Goal: Transaction & Acquisition: Purchase product/service

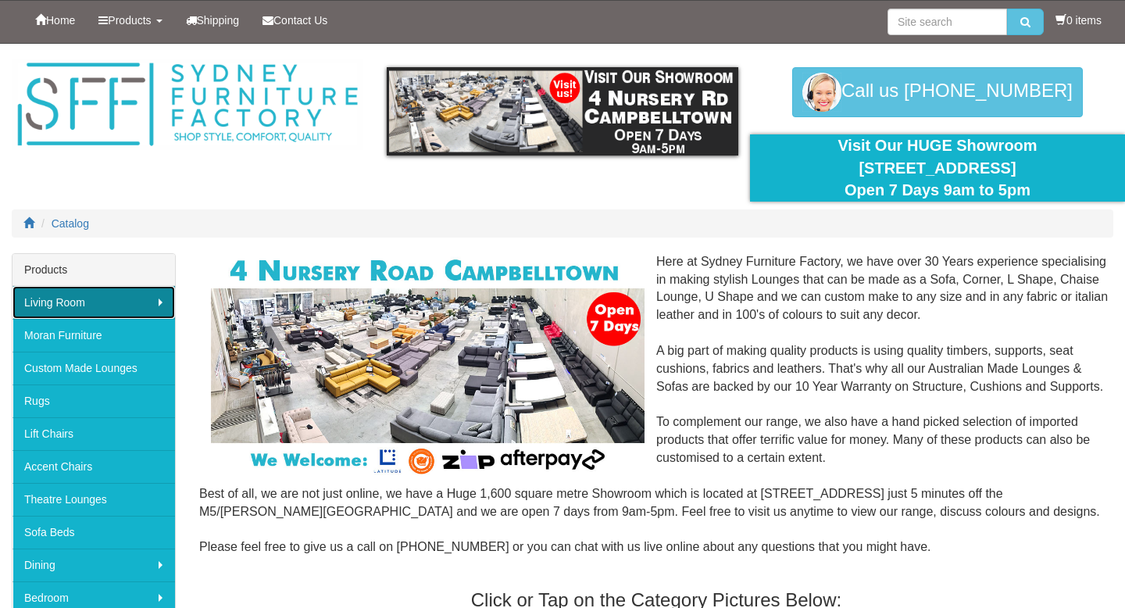
click at [166, 302] on link "Living Room" at bounding box center [93, 302] width 162 height 33
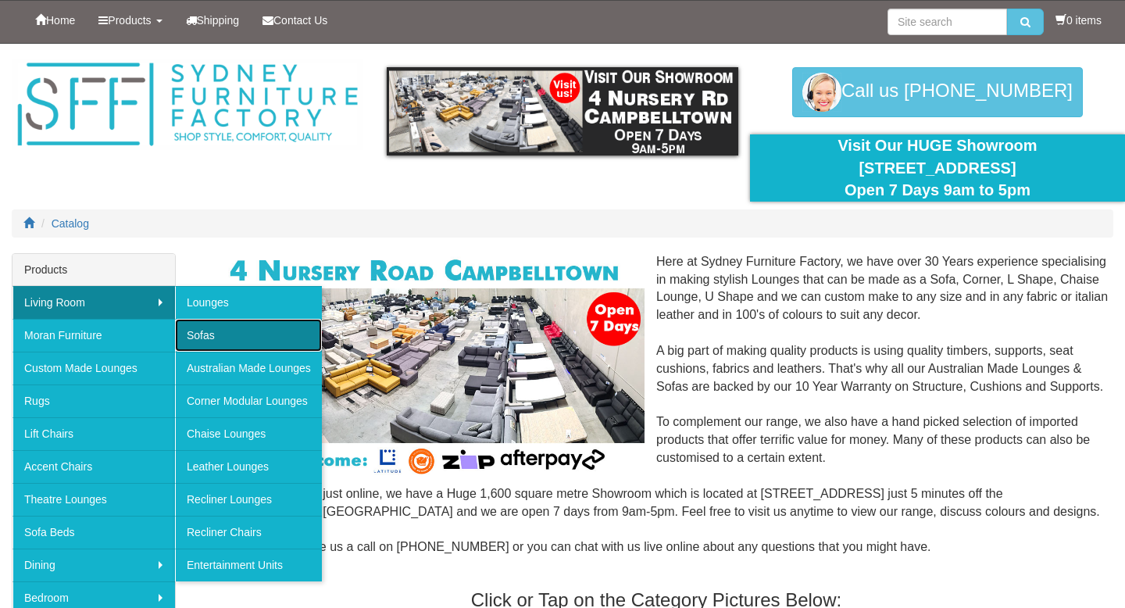
click at [221, 331] on link "Sofas" at bounding box center [248, 335] width 147 height 33
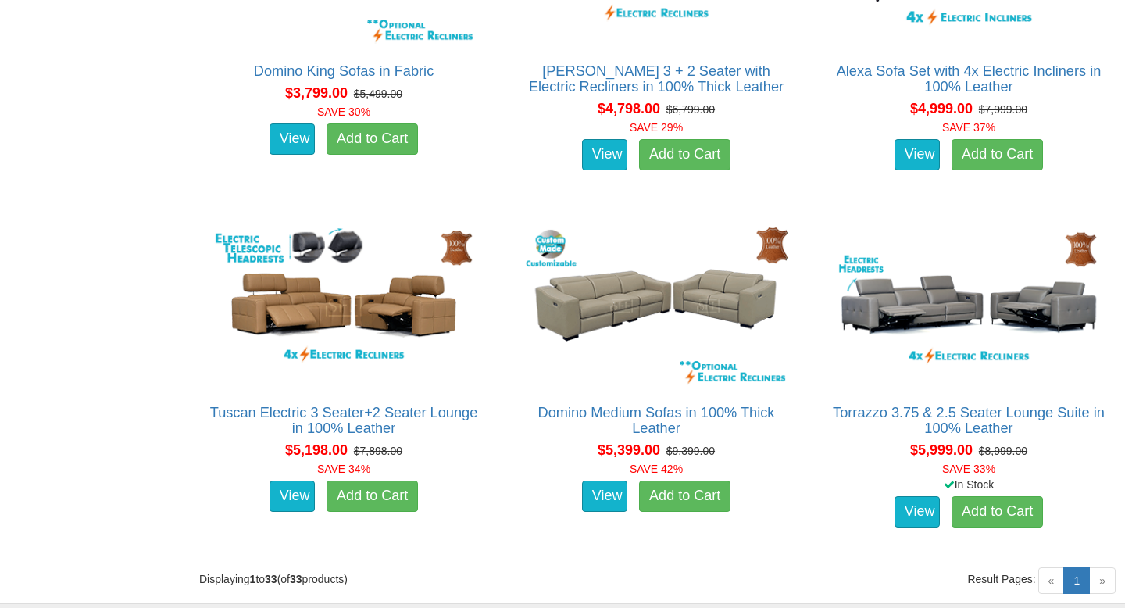
scroll to position [4247, 0]
